Goal: Task Accomplishment & Management: Manage account settings

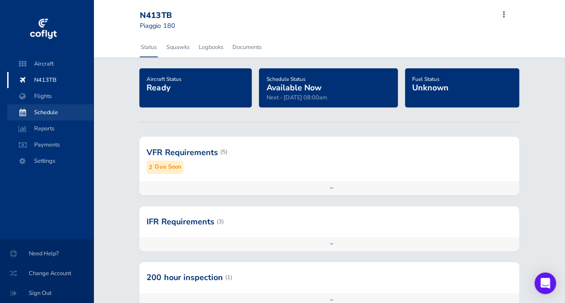
drag, startPoint x: 45, startPoint y: 109, endPoint x: 165, endPoint y: 143, distance: 125.2
click at [45, 109] on span "Schedule" at bounding box center [50, 112] width 68 height 16
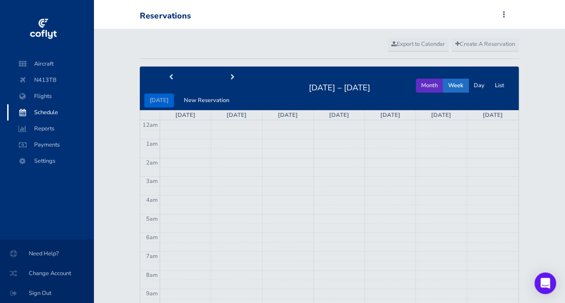
click at [423, 85] on button "Month" at bounding box center [429, 86] width 27 height 14
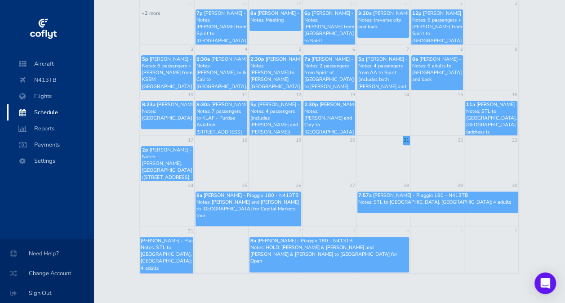
scroll to position [123, 0]
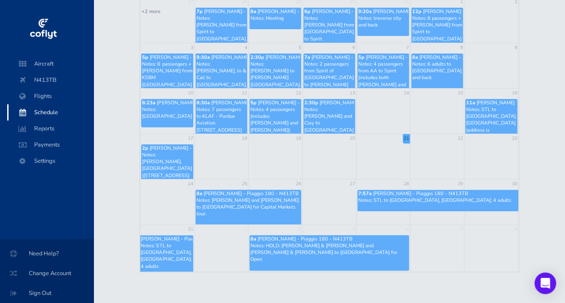
click at [259, 201] on p "Notes: Brandt and Cole to Chicago for Capital Markets tour." at bounding box center [249, 207] width 104 height 21
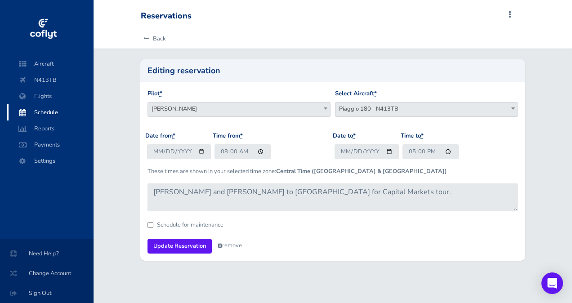
click at [354, 109] on span "Piaggio 180 - N413TB" at bounding box center [426, 109] width 182 height 13
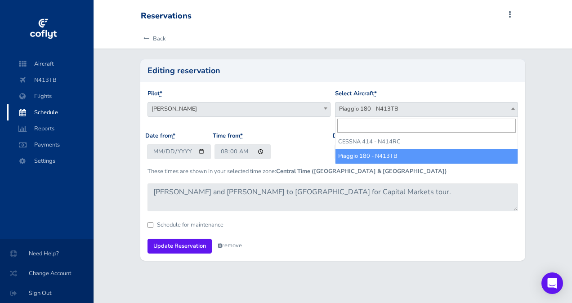
click at [196, 44] on div "Back" at bounding box center [333, 39] width 399 height 20
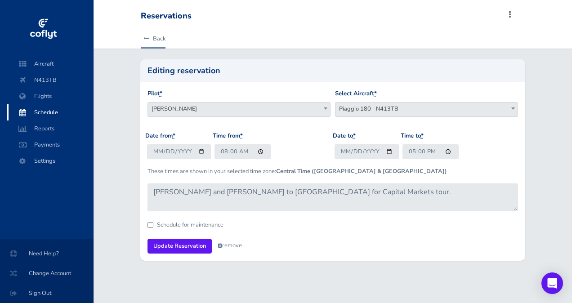
click at [158, 38] on link "Back" at bounding box center [153, 39] width 25 height 20
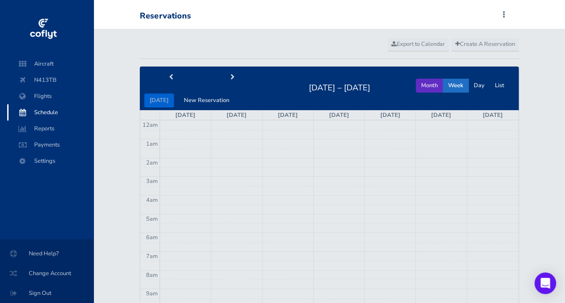
click at [434, 83] on button "Month" at bounding box center [429, 86] width 27 height 14
